Goal: Task Accomplishment & Management: Manage account settings

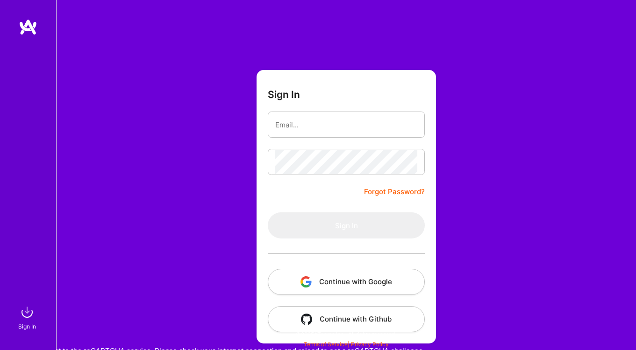
click at [374, 274] on button "Continue with Google" at bounding box center [346, 282] width 157 height 26
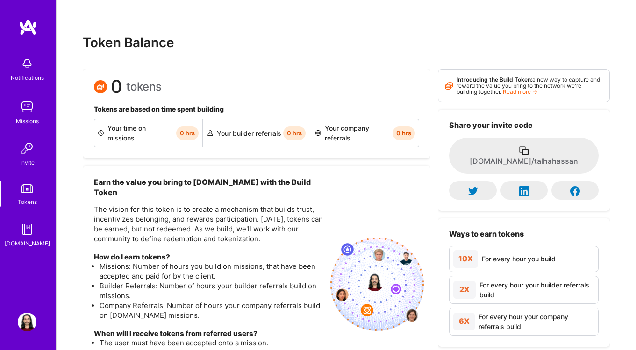
click at [24, 325] on img at bounding box center [27, 322] width 19 height 19
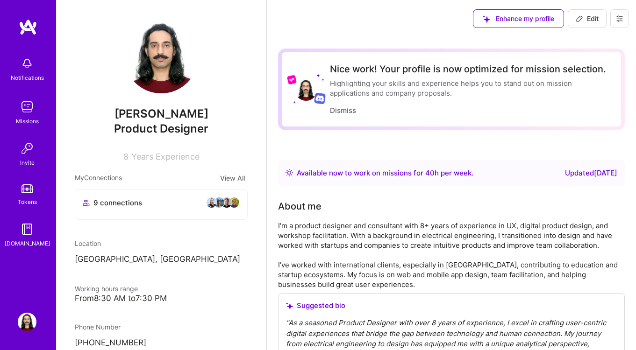
drag, startPoint x: 583, startPoint y: 29, endPoint x: 586, endPoint y: 24, distance: 5.4
click at [583, 29] on div "Enhance my profile Edit" at bounding box center [551, 18] width 170 height 37
click at [586, 22] on span "Edit" at bounding box center [587, 18] width 23 height 9
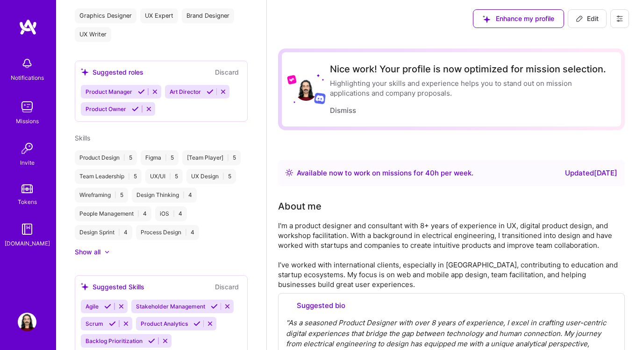
select select "PK"
select select "Right Now"
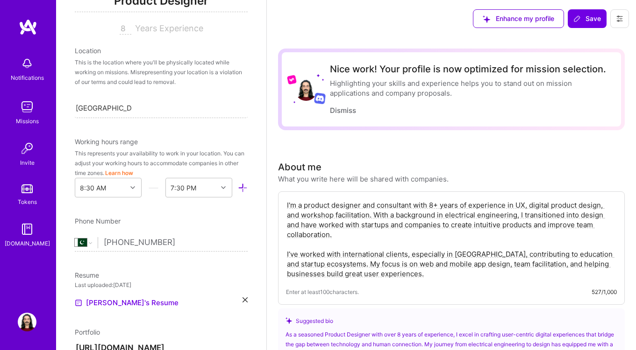
scroll to position [174, 0]
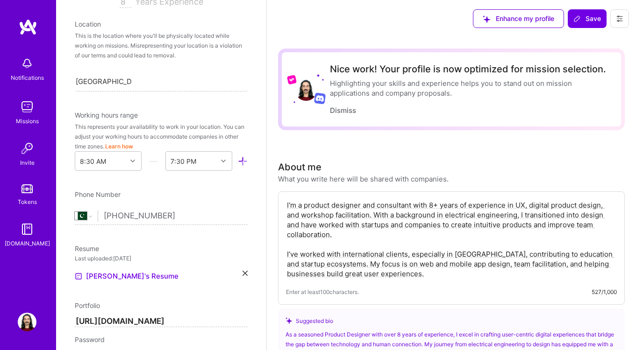
click at [133, 146] on button "Learn how" at bounding box center [119, 147] width 28 height 10
click at [116, 162] on div "8:30 AM" at bounding box center [100, 161] width 51 height 19
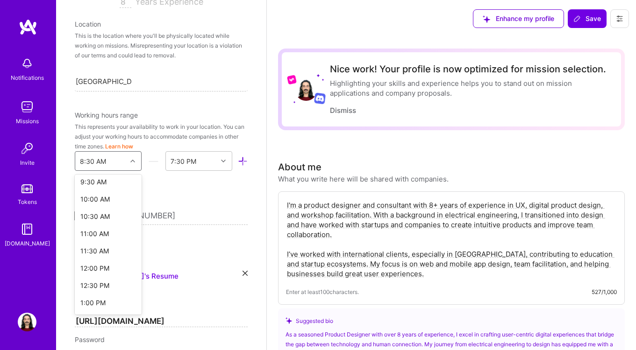
scroll to position [332, 0]
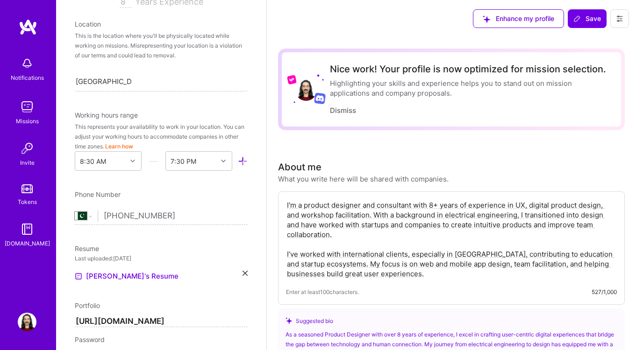
click at [215, 191] on div "Phone Number" at bounding box center [161, 195] width 173 height 10
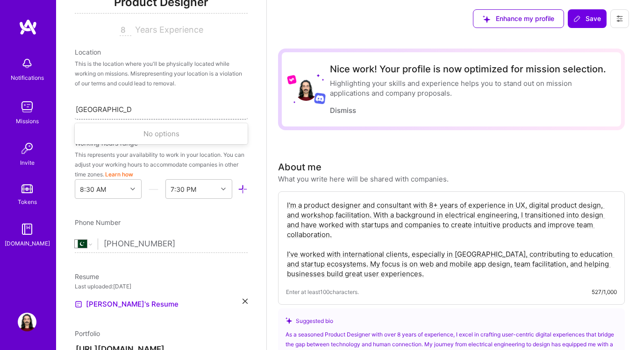
click at [104, 111] on input "[GEOGRAPHIC_DATA], [GEOGRAPHIC_DATA]" at bounding box center [104, 110] width 56 height 10
click at [87, 107] on input "[GEOGRAPHIC_DATA], [GEOGRAPHIC_DATA]" at bounding box center [104, 110] width 56 height 10
type input "New, [GEOGRAPHIC_DATA]"
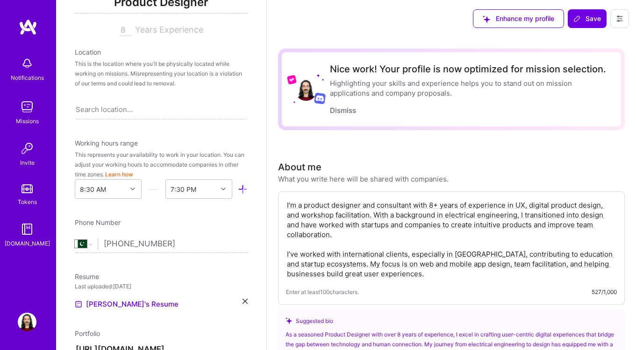
drag, startPoint x: 157, startPoint y: 106, endPoint x: 1, endPoint y: 106, distance: 156.1
type input "New"
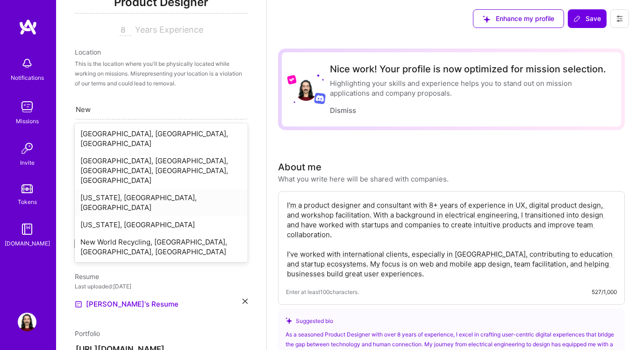
click at [109, 189] on div "[US_STATE], [GEOGRAPHIC_DATA], [GEOGRAPHIC_DATA]" at bounding box center [161, 202] width 173 height 27
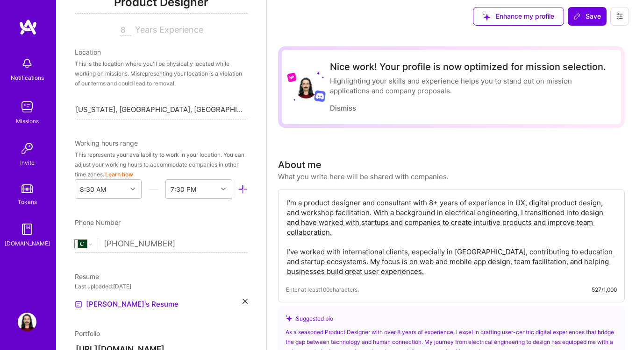
scroll to position [1, 0]
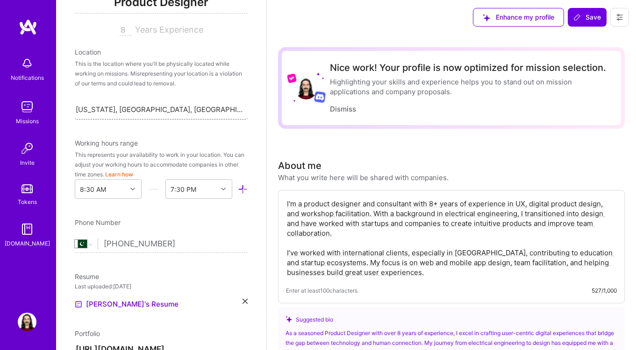
click at [113, 113] on div "[US_STATE], [GEOGRAPHIC_DATA], [GEOGRAPHIC_DATA]" at bounding box center [160, 110] width 169 height 10
drag, startPoint x: 147, startPoint y: 110, endPoint x: 178, endPoint y: 121, distance: 33.4
click at [178, 121] on div "Edit photo [PERSON_NAME] Product Designer 8 Years Experience Location This is t…" at bounding box center [161, 175] width 210 height 350
click at [135, 106] on div "[US_STATE], [GEOGRAPHIC_DATA], [GEOGRAPHIC_DATA]" at bounding box center [160, 110] width 169 height 10
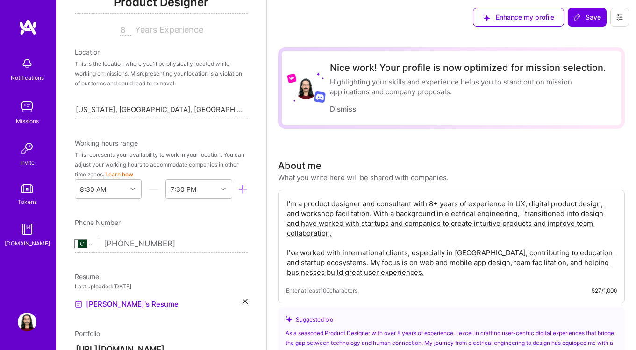
click at [135, 106] on div "[US_STATE], [GEOGRAPHIC_DATA], [GEOGRAPHIC_DATA]" at bounding box center [160, 110] width 169 height 10
type input "[GEOGRAPHIC_DATA]"
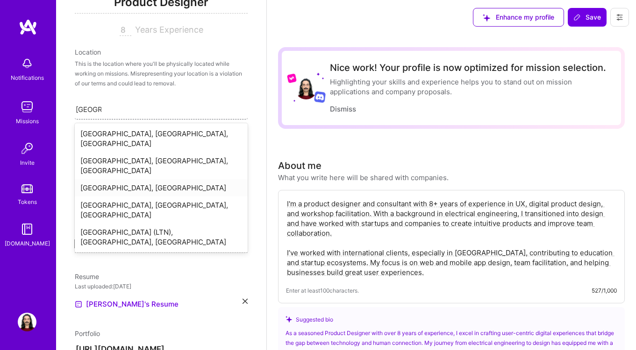
click at [107, 179] on div "[GEOGRAPHIC_DATA], [GEOGRAPHIC_DATA]" at bounding box center [161, 187] width 173 height 17
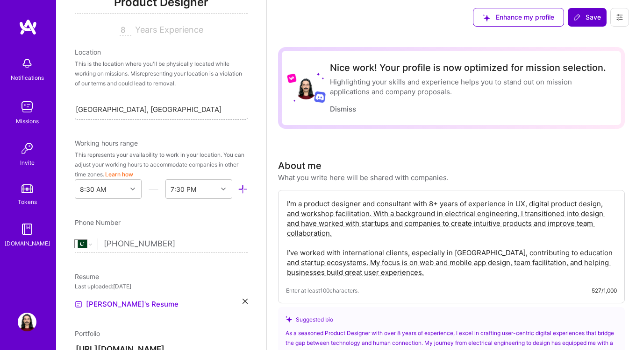
click at [589, 13] on span "Save" at bounding box center [587, 17] width 28 height 9
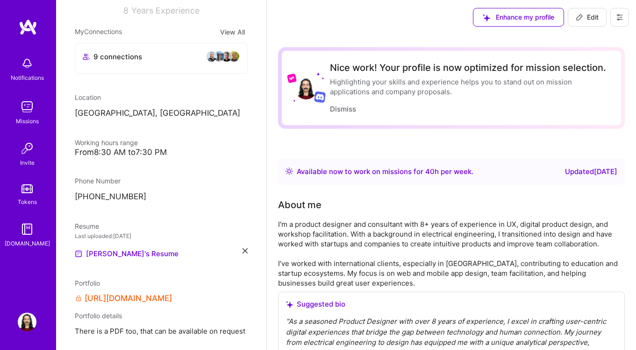
scroll to position [127, 0]
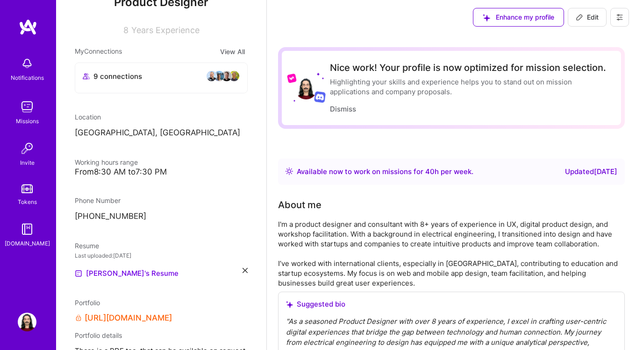
click at [140, 66] on div "9 connections" at bounding box center [161, 78] width 172 height 30
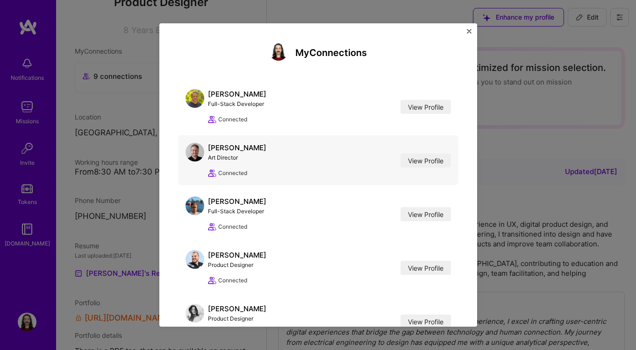
scroll to position [257, 0]
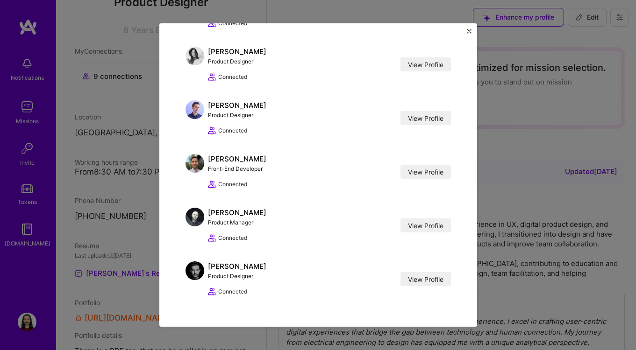
click at [469, 31] on img "Close" at bounding box center [469, 31] width 5 height 5
